Goal: Find specific page/section

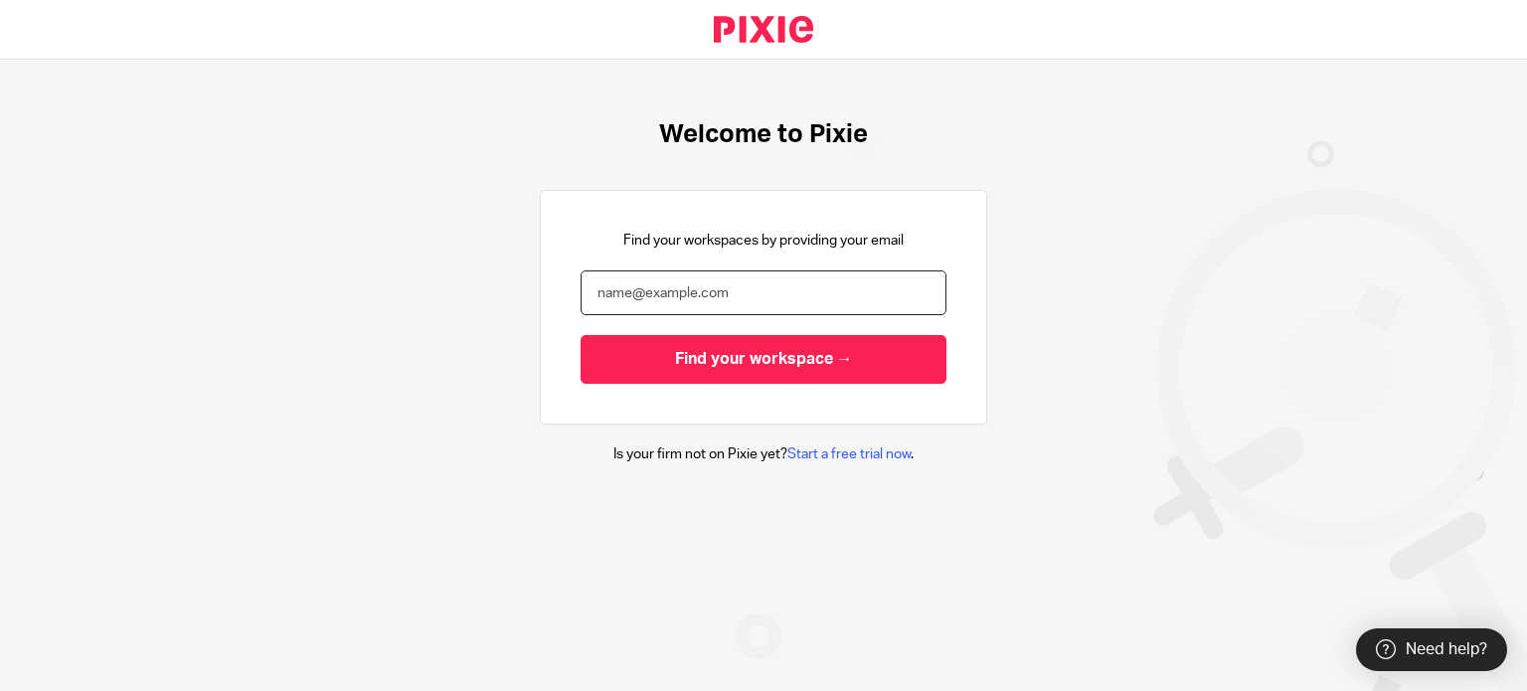
click at [753, 295] on input "email" at bounding box center [764, 292] width 366 height 45
click at [684, 286] on input "email" at bounding box center [764, 292] width 366 height 45
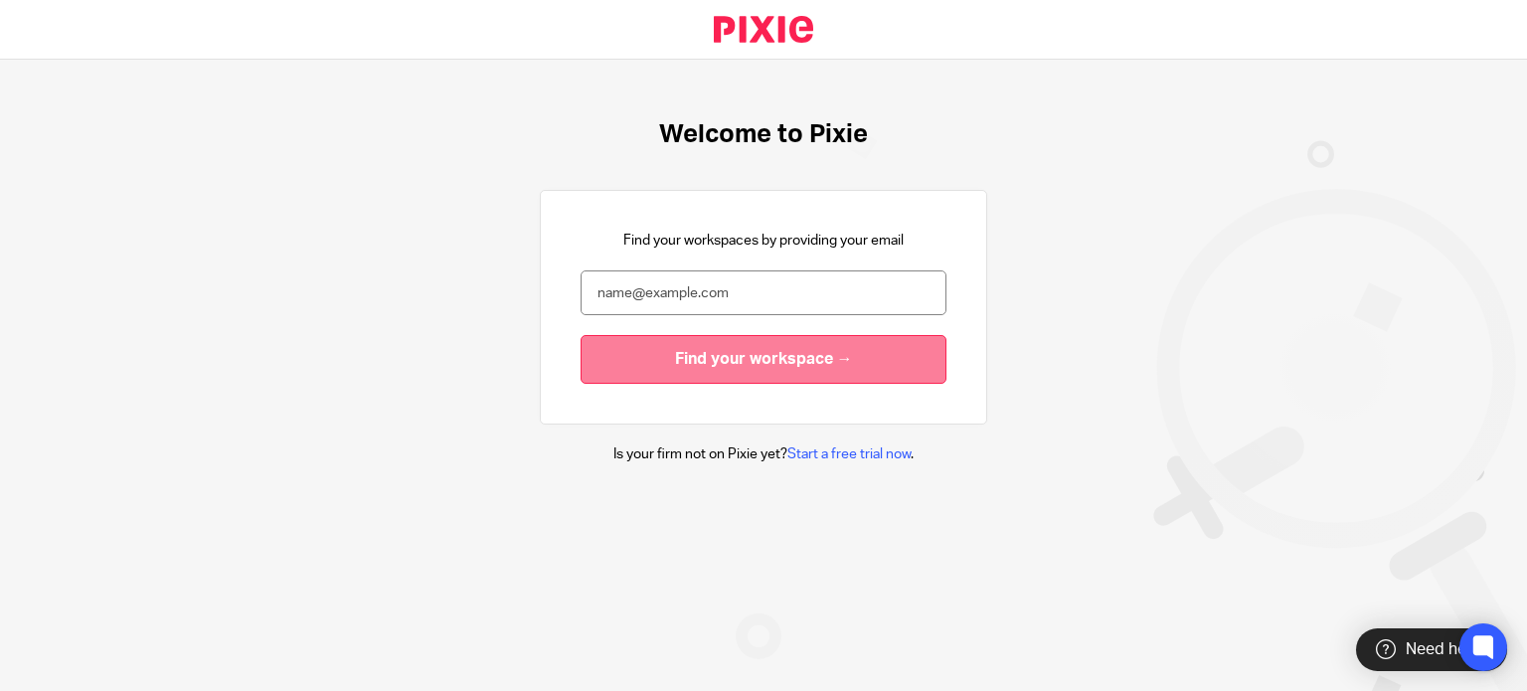
click at [666, 371] on input "Find your workspace →" at bounding box center [764, 359] width 366 height 49
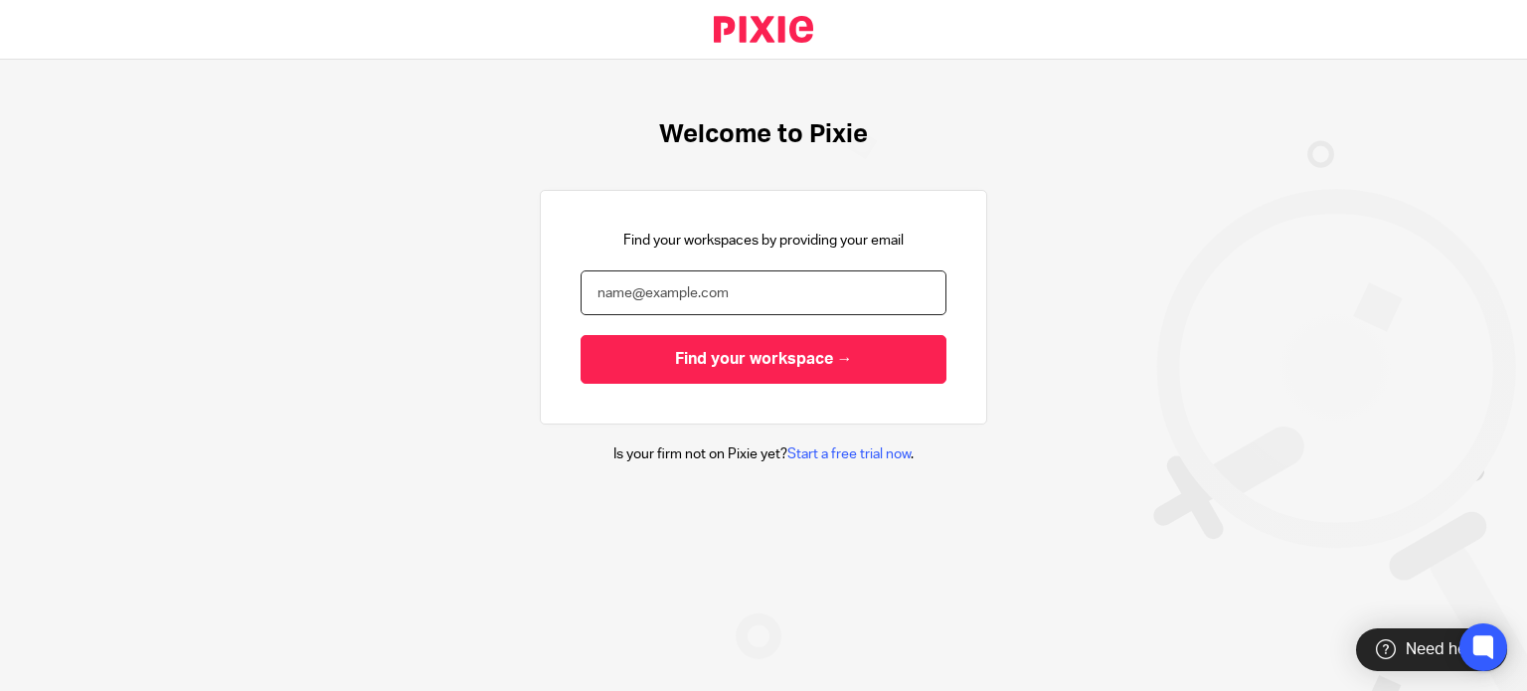
click at [647, 293] on input "email" at bounding box center [764, 292] width 366 height 45
click at [700, 305] on input "[PERSON_NAME]" at bounding box center [764, 292] width 366 height 45
click at [699, 305] on input "[PERSON_NAME]" at bounding box center [764, 292] width 366 height 45
click at [705, 294] on input "[EMAIL_ADDRESS][DOMAIN_NAME]" at bounding box center [764, 292] width 366 height 45
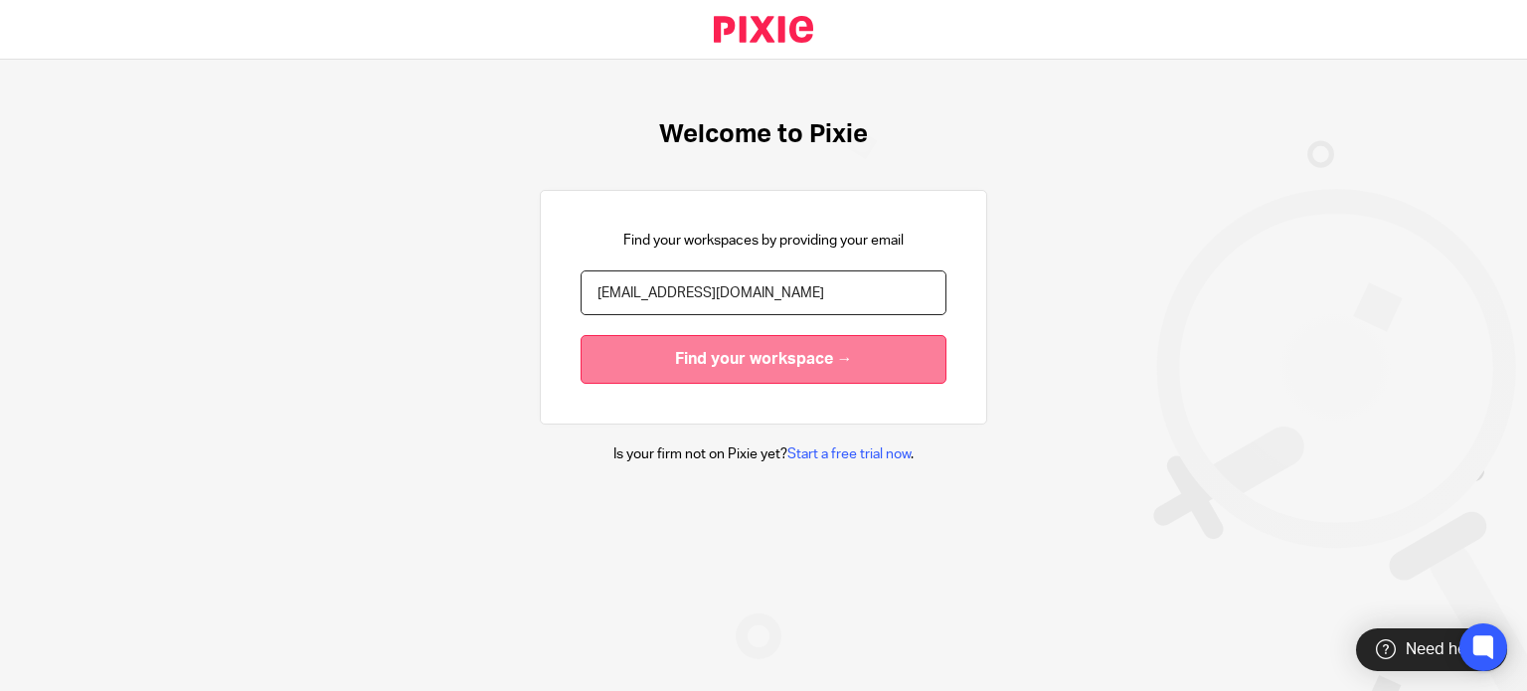
type input "[EMAIL_ADDRESS][DOMAIN_NAME]"
click at [780, 355] on input "Find your workspace →" at bounding box center [764, 359] width 366 height 49
